Goal: Task Accomplishment & Management: Use online tool/utility

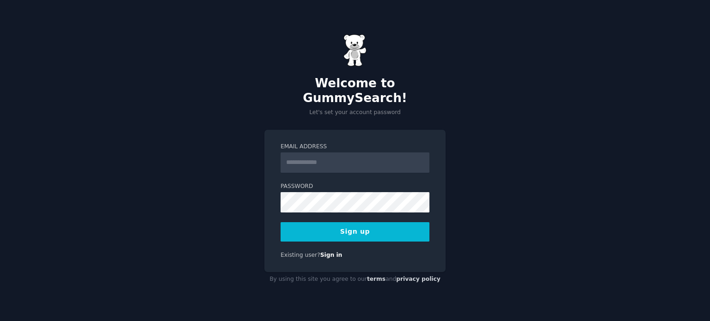
drag, startPoint x: 0, startPoint y: 0, endPoint x: 351, endPoint y: 159, distance: 385.6
click at [351, 159] on input "Email Address" at bounding box center [355, 163] width 149 height 20
type input "**********"
click at [363, 228] on button "Sign up" at bounding box center [355, 231] width 149 height 19
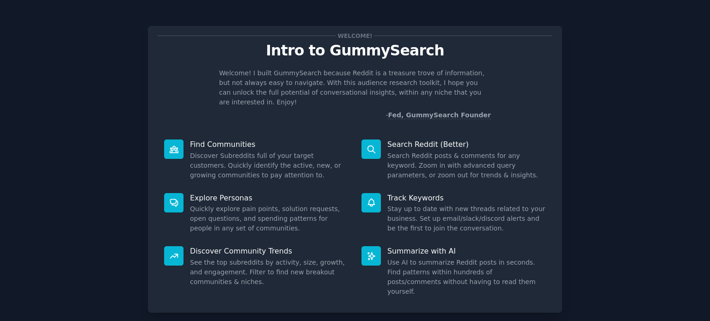
scroll to position [40, 0]
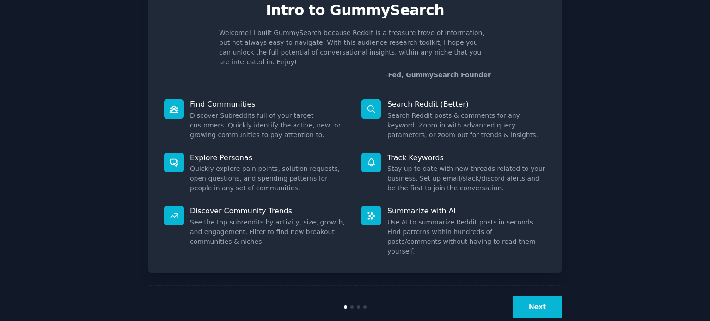
click at [535, 296] on button "Next" at bounding box center [537, 307] width 49 height 23
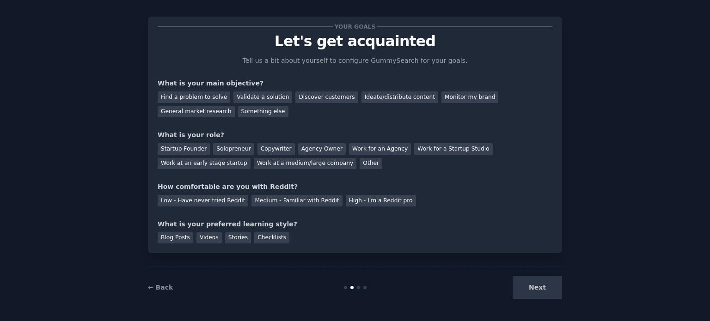
click at [535, 283] on div "Next" at bounding box center [493, 288] width 138 height 23
click at [189, 92] on div "Find a problem to solve" at bounding box center [194, 98] width 73 height 12
click at [180, 153] on div "Startup Founder" at bounding box center [184, 149] width 52 height 12
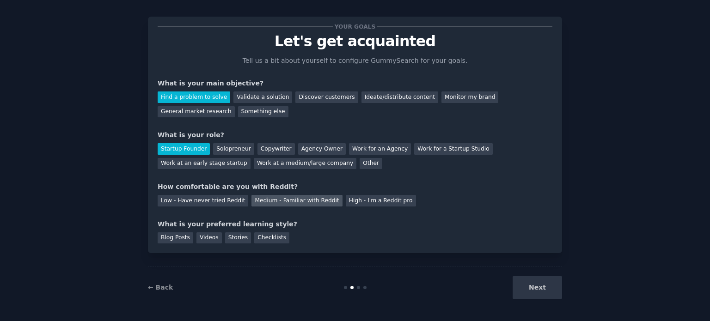
click at [287, 197] on div "Medium - Familiar with Reddit" at bounding box center [297, 201] width 91 height 12
click at [172, 244] on div "Your goals Let's get acquainted Tell us a bit about yourself to configure Gummy…" at bounding box center [355, 135] width 414 height 237
click at [172, 240] on div "Blog Posts" at bounding box center [176, 239] width 36 height 12
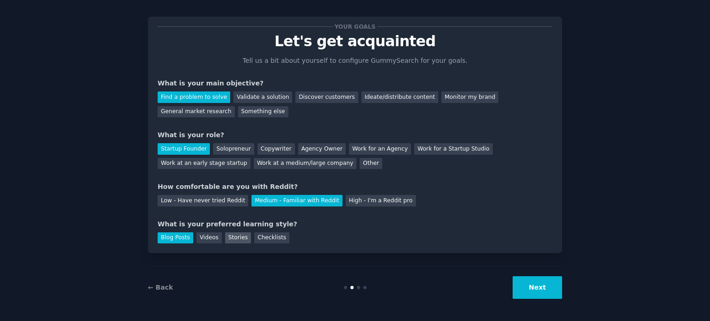
click at [225, 233] on div "Stories" at bounding box center [238, 239] width 26 height 12
click at [178, 240] on div "Blog Posts" at bounding box center [176, 239] width 36 height 12
click at [540, 292] on button "Next" at bounding box center [537, 288] width 49 height 23
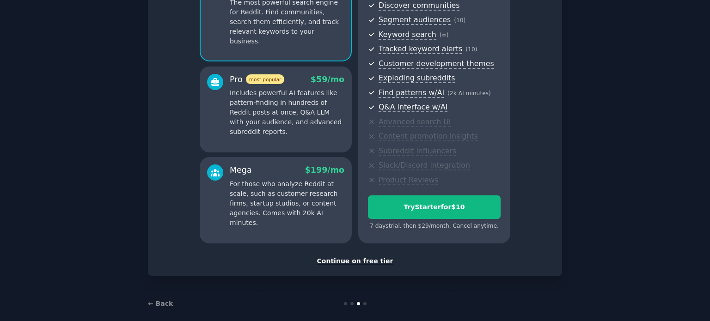
scroll to position [117, 0]
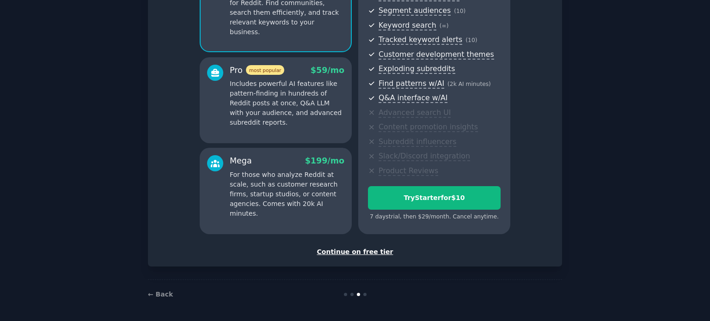
click at [362, 250] on div "Continue on free tier" at bounding box center [355, 252] width 395 height 10
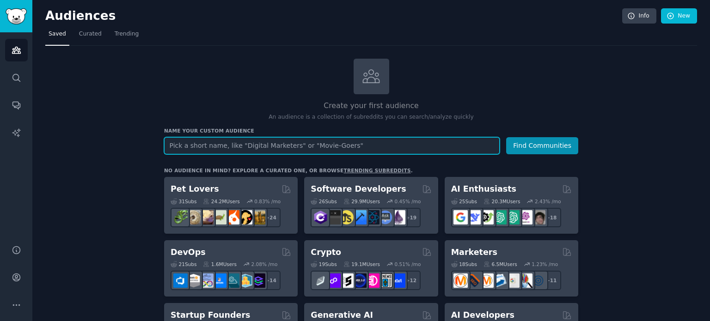
click at [301, 147] on input "text" at bounding box center [332, 145] width 336 height 17
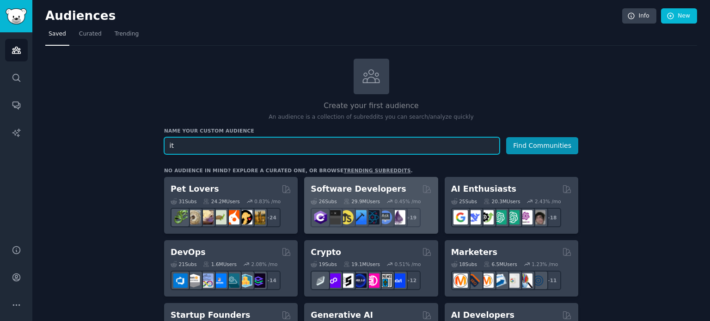
type input "i"
type input "marhet"
click at [506, 137] on button "Find Communities" at bounding box center [542, 145] width 72 height 17
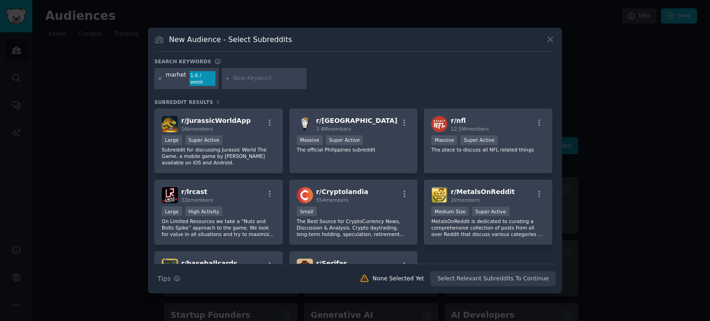
click at [160, 80] on icon at bounding box center [160, 78] width 5 height 5
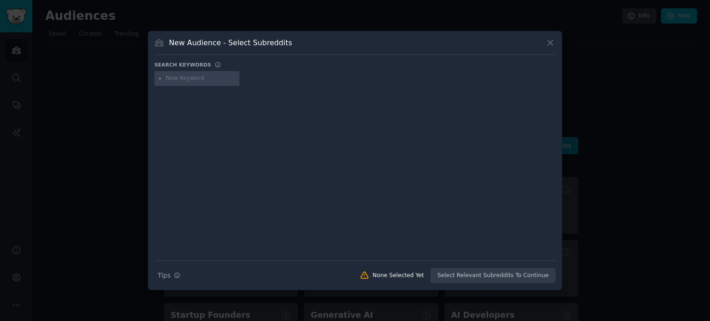
click at [253, 18] on div at bounding box center [355, 160] width 710 height 321
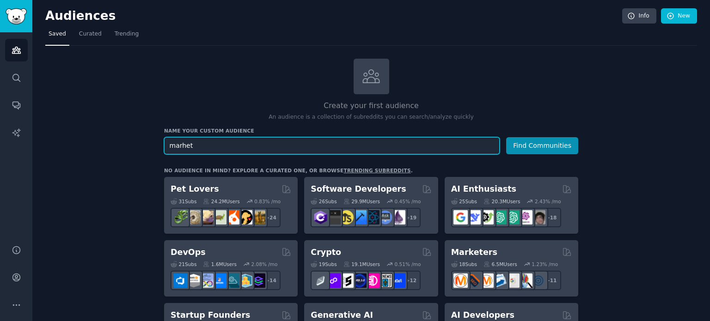
click at [204, 141] on input "marhet" at bounding box center [332, 145] width 336 height 17
type input "m"
paste input "sales"
type input "sales"
click at [506, 137] on button "Find Communities" at bounding box center [542, 145] width 72 height 17
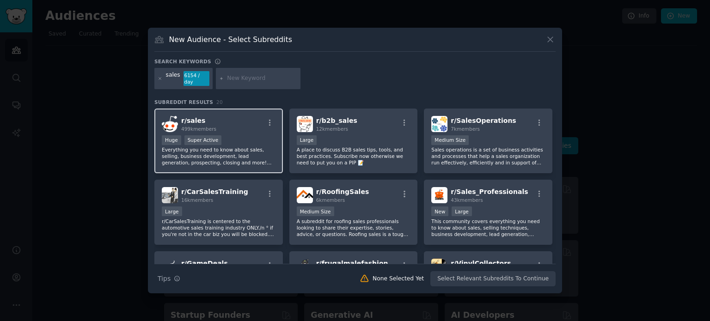
click at [233, 135] on div ">= 95th percentile for submissions / day Huge Super Active" at bounding box center [219, 141] width 114 height 12
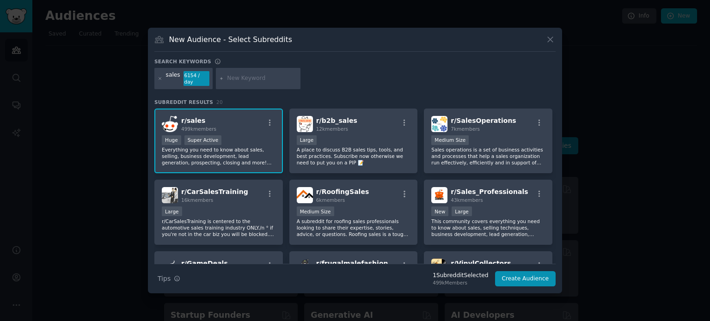
click at [218, 82] on div at bounding box center [258, 78] width 85 height 21
click at [244, 75] on input "text" at bounding box center [262, 78] width 70 height 8
paste input "quota crushing," "lead gen," "pipeline management," "sales ops," "territory pla…"
type input "quota crushing"
click at [219, 76] on icon at bounding box center [221, 78] width 5 height 5
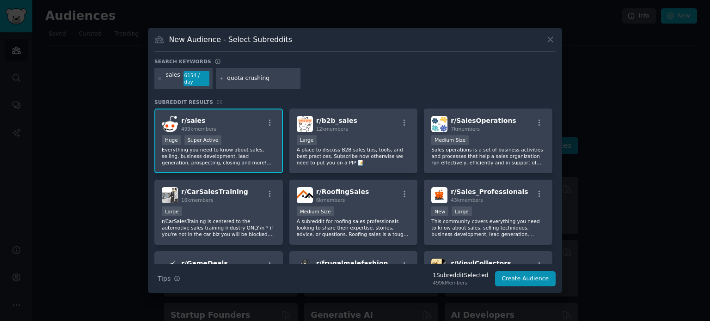
click at [219, 77] on icon at bounding box center [221, 78] width 5 height 5
click at [220, 79] on icon at bounding box center [221, 78] width 2 height 2
click at [219, 75] on div "quota crushing" at bounding box center [258, 78] width 85 height 21
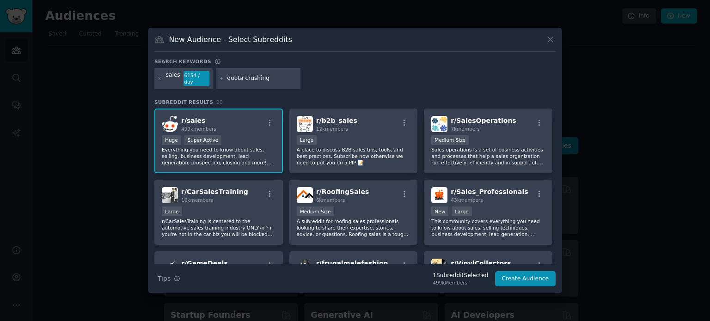
click at [338, 74] on div "sales 6154 / day quota crushing" at bounding box center [354, 80] width 401 height 25
click at [219, 79] on icon at bounding box center [221, 78] width 5 height 5
click at [220, 78] on icon at bounding box center [221, 78] width 2 height 2
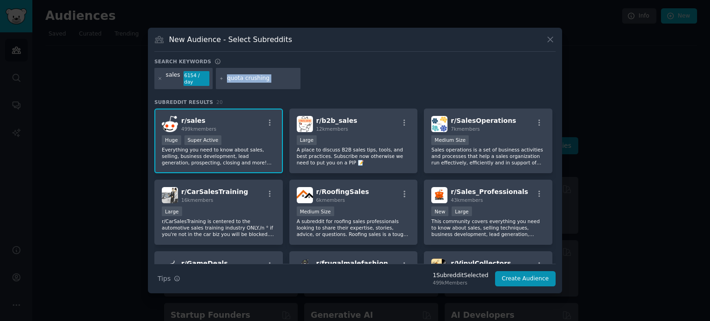
click at [220, 78] on icon at bounding box center [221, 78] width 2 height 2
click at [510, 281] on button "Create Audience" at bounding box center [525, 279] width 61 height 16
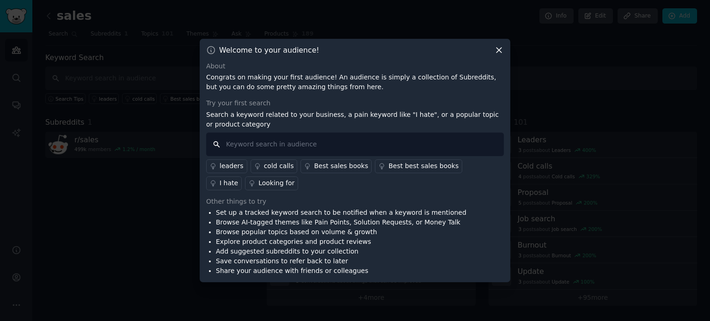
paste input "quota crushing," "lead gen," "pipeline management," "sales ops," "territory pla…"
drag, startPoint x: 269, startPoint y: 145, endPoint x: 502, endPoint y: 142, distance: 233.1
click at [502, 142] on input "quota crushing," "lead gen," "pipeline management," "sales ops," "territory pla…" at bounding box center [355, 145] width 298 height 24
type input "quota crushing"
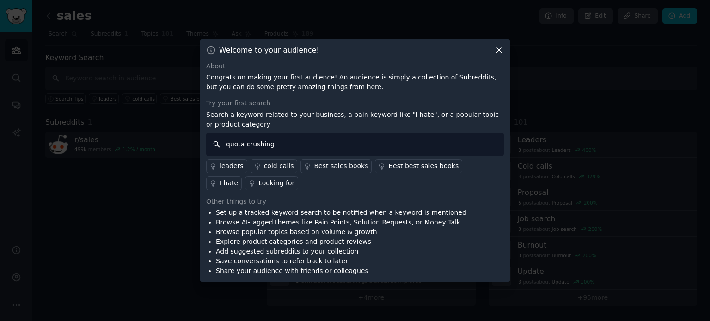
scroll to position [0, 0]
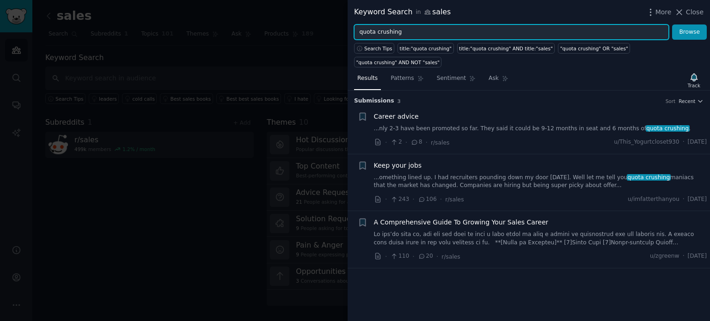
click at [443, 38] on input "quota crushing" at bounding box center [511, 33] width 315 height 16
paste input "," "lead gen," "pipeline management," "sales ops," "territory planning," "cold …"
type input "quota crushing," "lead gen," "pipeline management," "sales ops," "territory pla…"
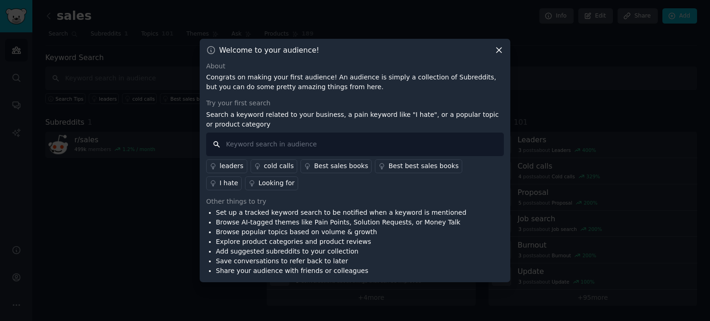
click at [294, 149] on input "text" at bounding box center [355, 145] width 298 height 24
paste input "quota crushing," "lead gen," "pipeline management," "sales ops," "territory pla…"
drag, startPoint x: 277, startPoint y: 144, endPoint x: 208, endPoint y: 147, distance: 69.0
click at [208, 147] on input "quota crushing," "lead gen," "pipeline management," "sales ops," "territory pla…" at bounding box center [355, 145] width 298 height 24
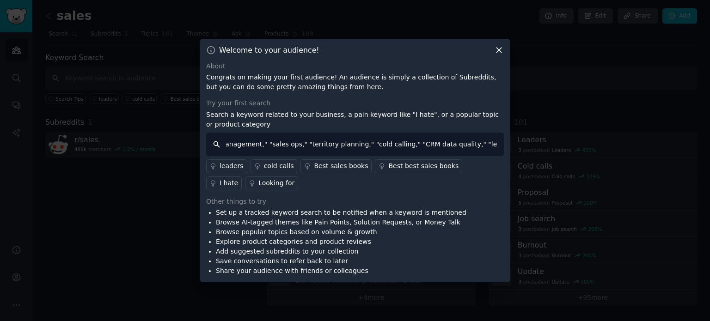
drag, startPoint x: 250, startPoint y: 142, endPoint x: 501, endPoint y: 138, distance: 251.1
click at [501, 138] on input "lead gen," "pipeline management," "sales ops," "territory planning," "cold call…" at bounding box center [355, 145] width 298 height 24
type input "lead gen"
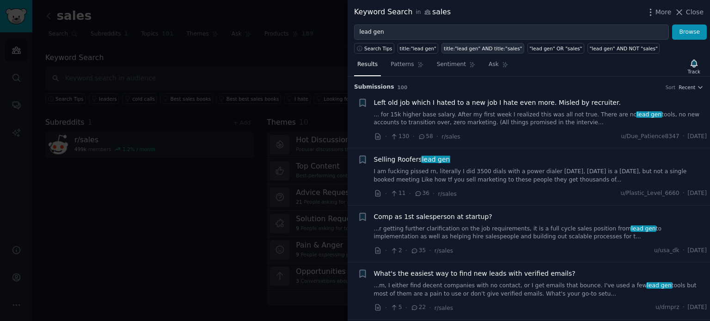
click at [477, 46] on div "title:"lead gen" AND title:"sales"" at bounding box center [483, 48] width 79 height 6
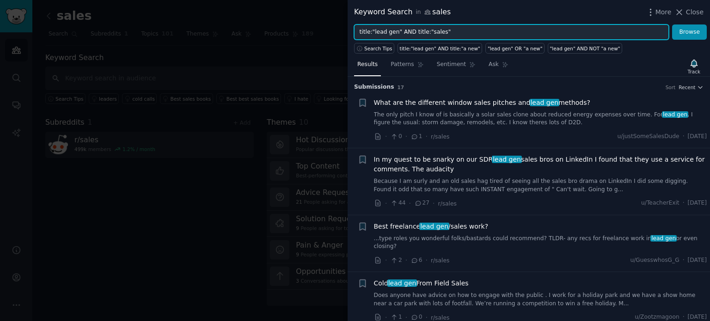
click at [430, 32] on input "title:"lead gen" AND title:"sales"" at bounding box center [511, 33] width 315 height 16
paste input "pipeline management"
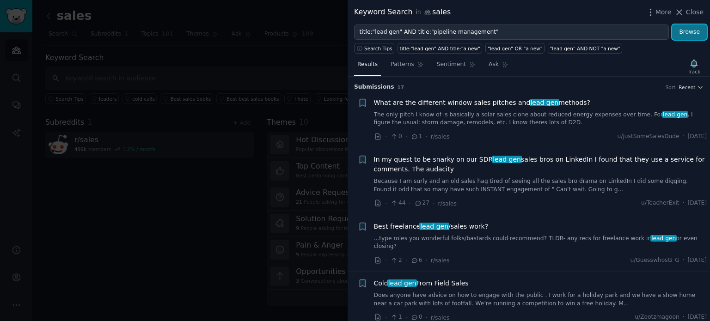
click at [684, 34] on button "Browse" at bounding box center [689, 33] width 35 height 16
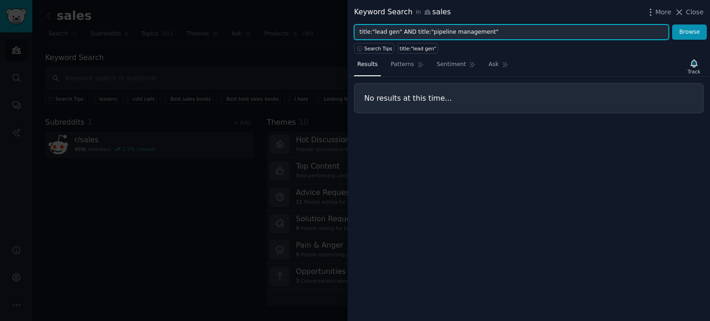
drag, startPoint x: 425, startPoint y: 32, endPoint x: 478, endPoint y: 31, distance: 53.2
click at [478, 31] on input "title:"lead gen" AND title:"pipeline management"" at bounding box center [511, 33] width 315 height 16
paste input "cold calling"
type input "title:"lead gen" AND title:"cold calling""
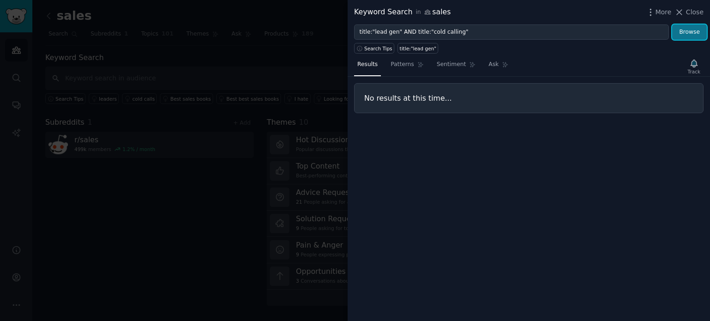
click at [683, 30] on button "Browse" at bounding box center [689, 33] width 35 height 16
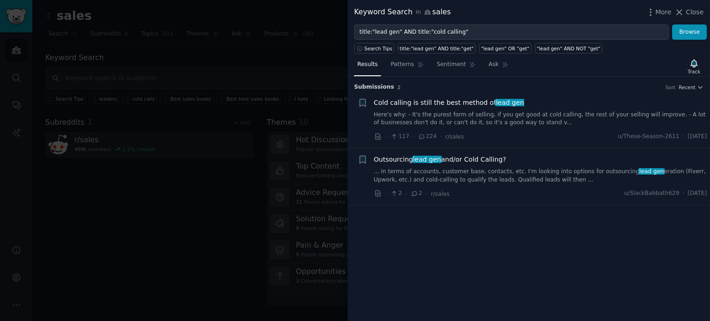
click at [281, 86] on div at bounding box center [355, 160] width 710 height 321
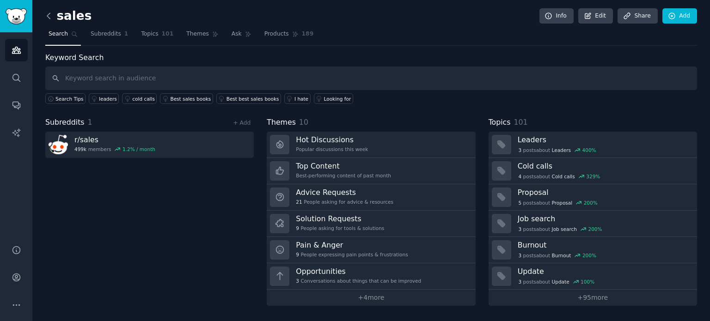
click at [47, 14] on icon at bounding box center [49, 16] width 10 height 10
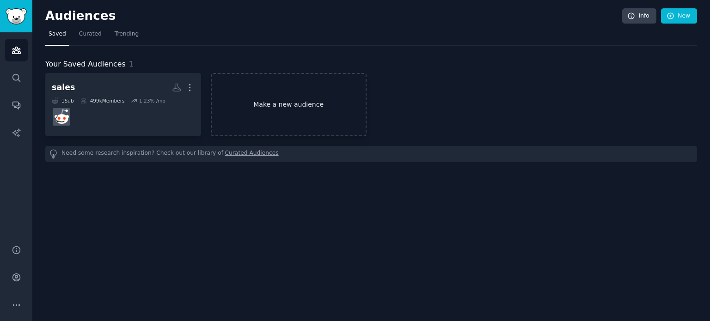
click at [246, 107] on link "Make a new audience" at bounding box center [289, 104] width 156 height 63
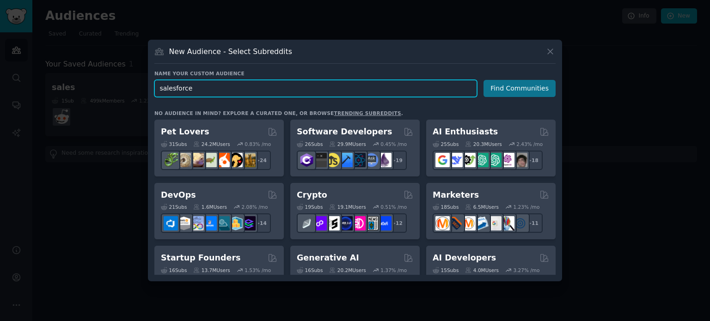
type input "salesforce"
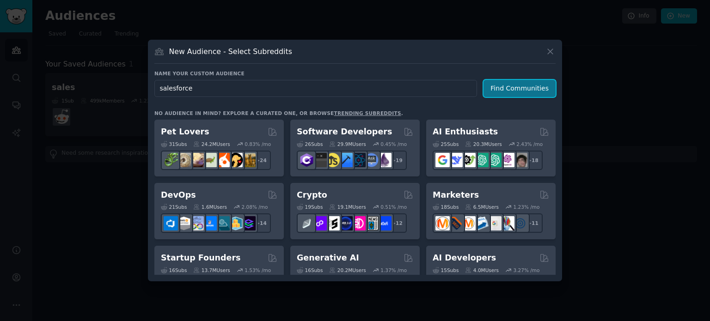
click at [496, 87] on button "Find Communities" at bounding box center [520, 88] width 72 height 17
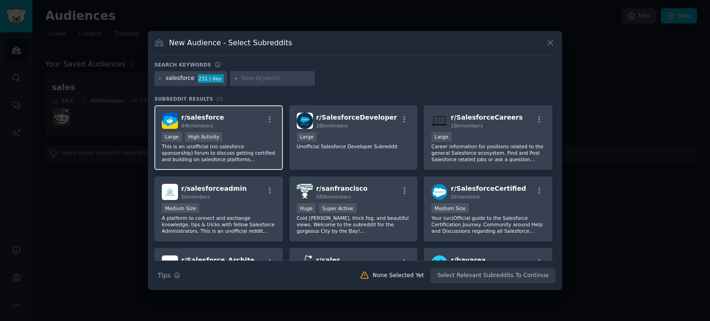
click at [188, 111] on div "r/ salesforce 94k members Large High Activity This is an unofficial (no salesfo…" at bounding box center [218, 137] width 129 height 65
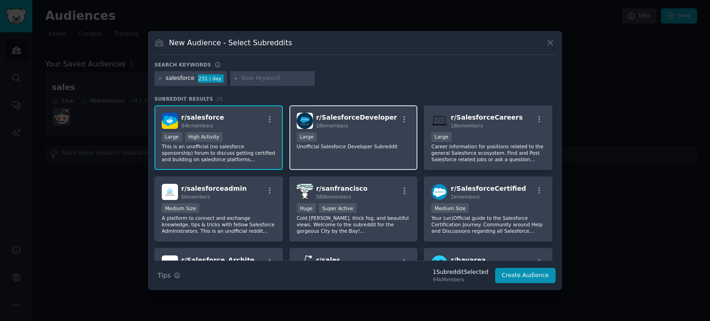
click at [364, 147] on p "Unofficial Salesforce Developer Subreddit" at bounding box center [354, 146] width 114 height 6
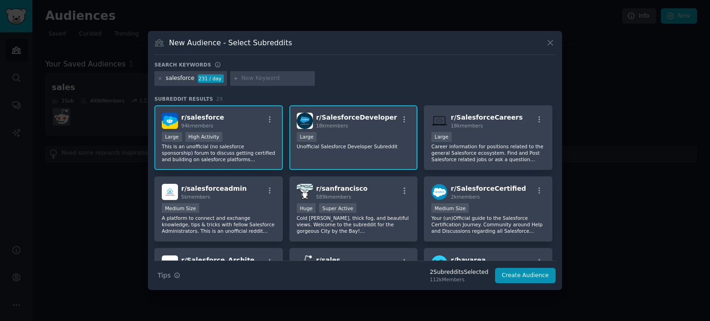
click at [365, 157] on div "r/ SalesforceDeveloper 18k members 10,000 - 100,000 members Large Unofficial Sa…" at bounding box center [353, 137] width 129 height 65
click at [259, 78] on input "text" at bounding box center [276, 78] width 70 height 8
type input "crm"
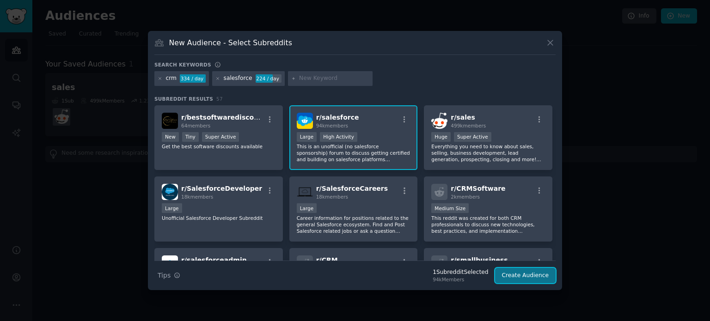
click at [518, 273] on button "Create Audience" at bounding box center [525, 276] width 61 height 16
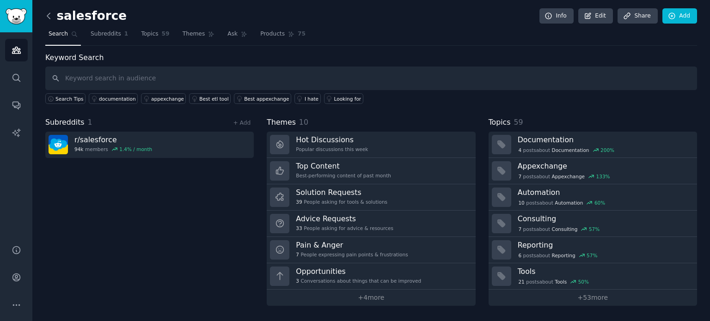
click at [48, 13] on icon at bounding box center [49, 16] width 10 height 10
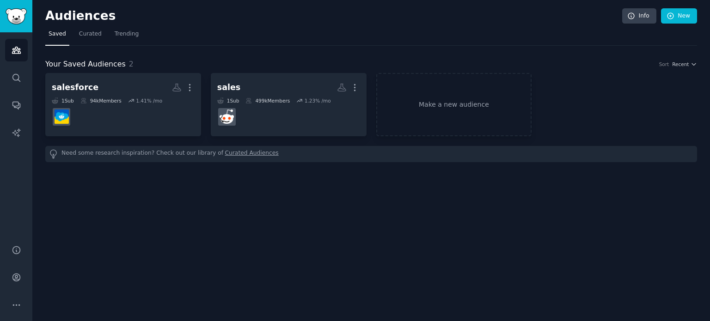
click at [48, 13] on h2 "Audiences" at bounding box center [333, 16] width 577 height 15
click at [414, 92] on link "Make a new audience" at bounding box center [454, 104] width 156 height 63
